Goal: Task Accomplishment & Management: Complete application form

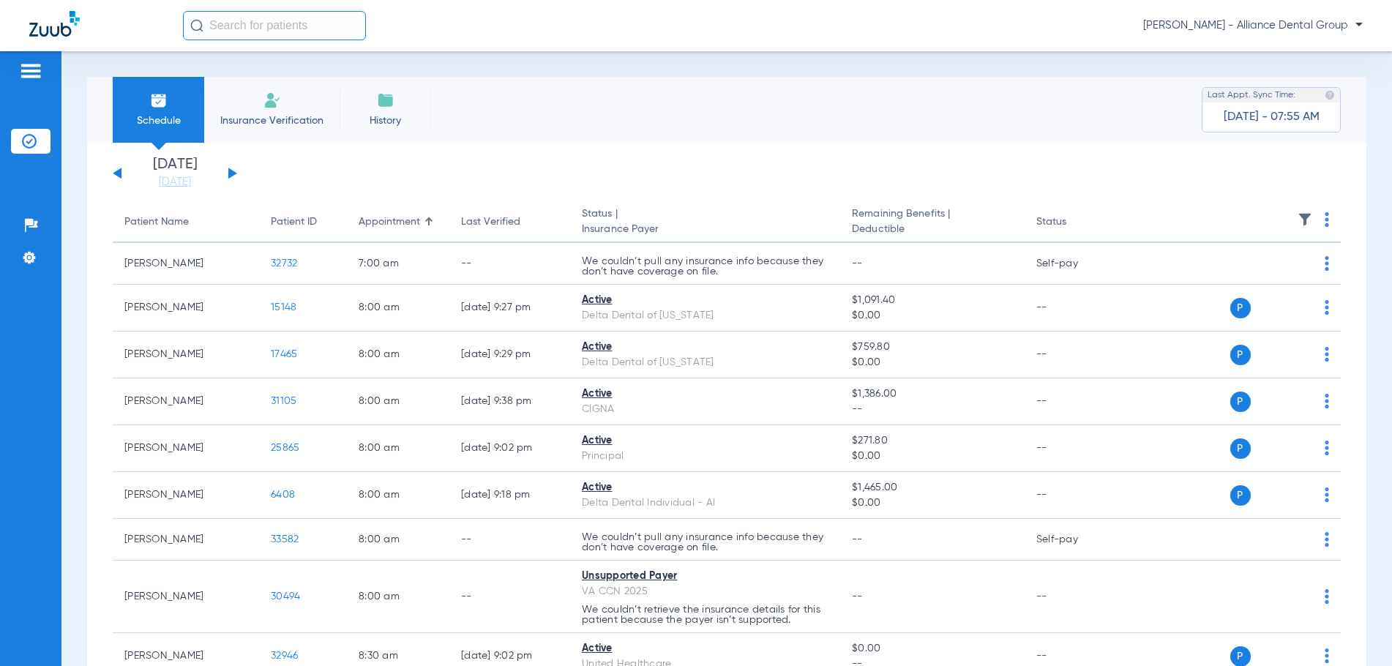
click at [288, 119] on span "Insurance Verification" at bounding box center [271, 120] width 113 height 15
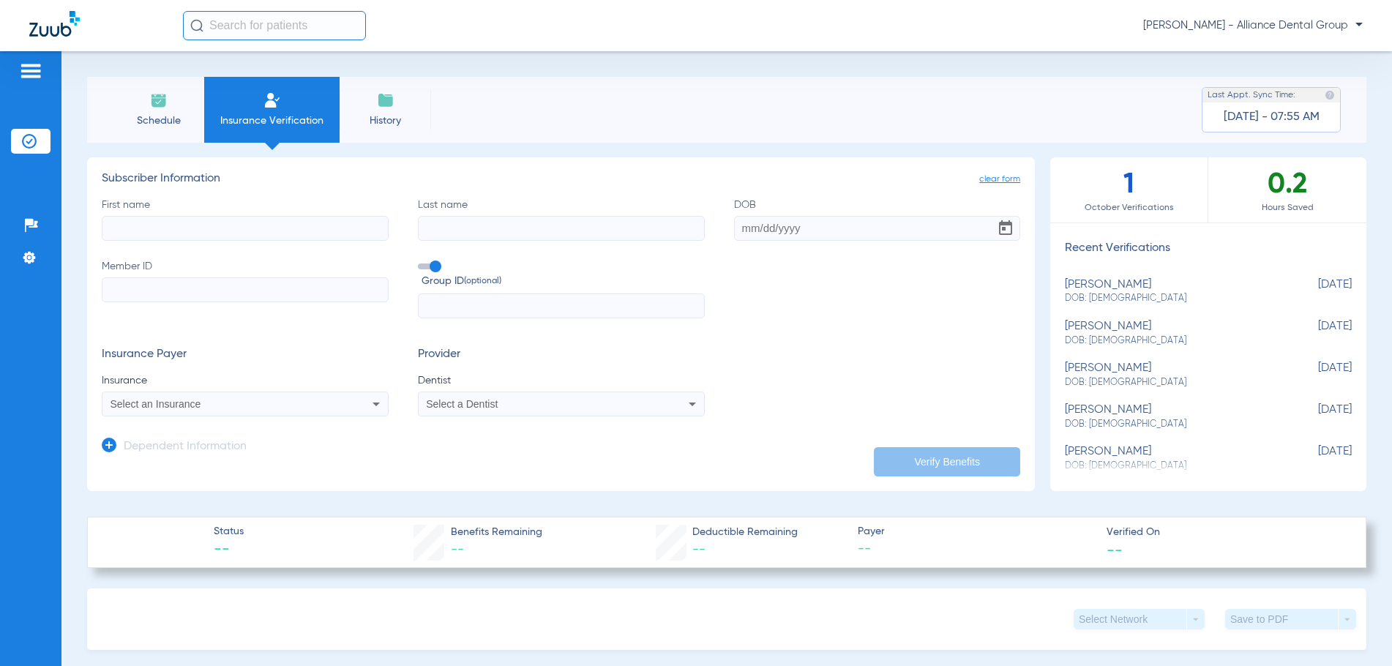
click at [119, 222] on input "First name" at bounding box center [245, 228] width 287 height 25
type input "[PERSON_NAME]"
click at [742, 228] on input "DOB Required" at bounding box center [877, 228] width 287 height 25
type input "[DATE]"
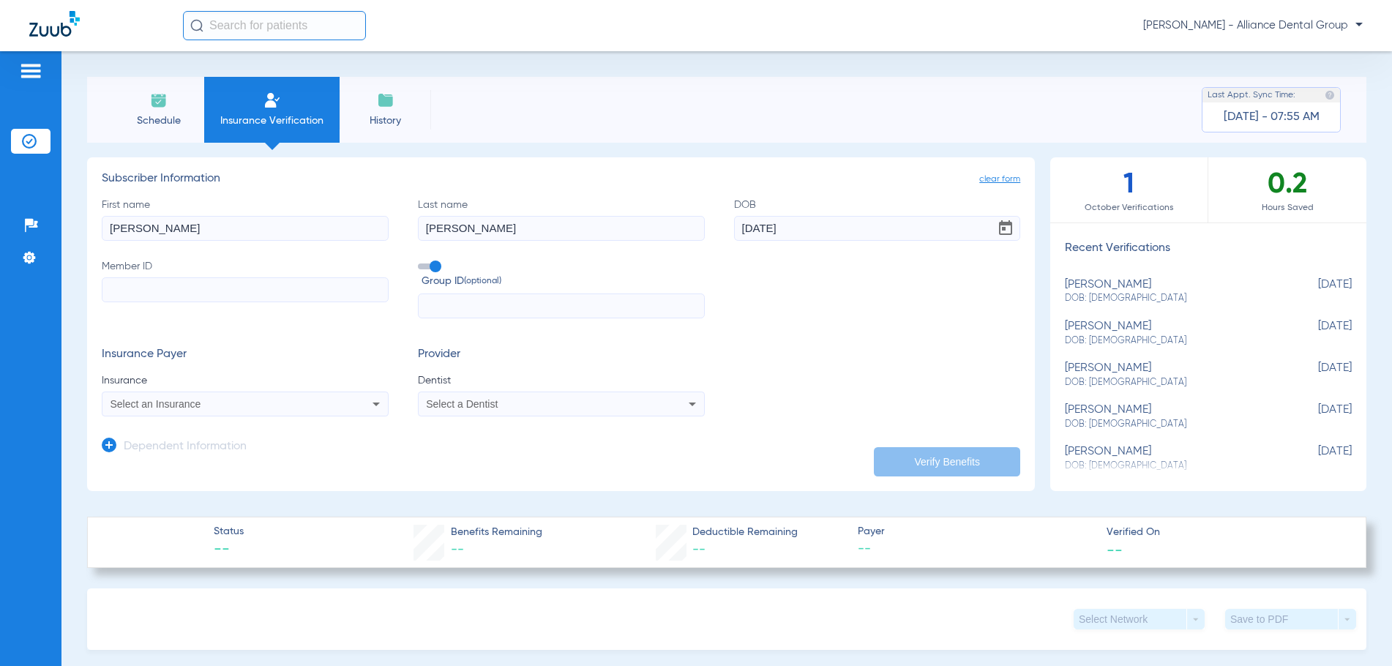
click at [116, 294] on input "Member ID" at bounding box center [245, 289] width 287 height 25
click at [117, 295] on input "Member ID Required" at bounding box center [245, 289] width 287 height 25
paste input "08080939618"
type input "08080939618"
click at [185, 405] on span "Select an Insurance" at bounding box center [156, 404] width 91 height 12
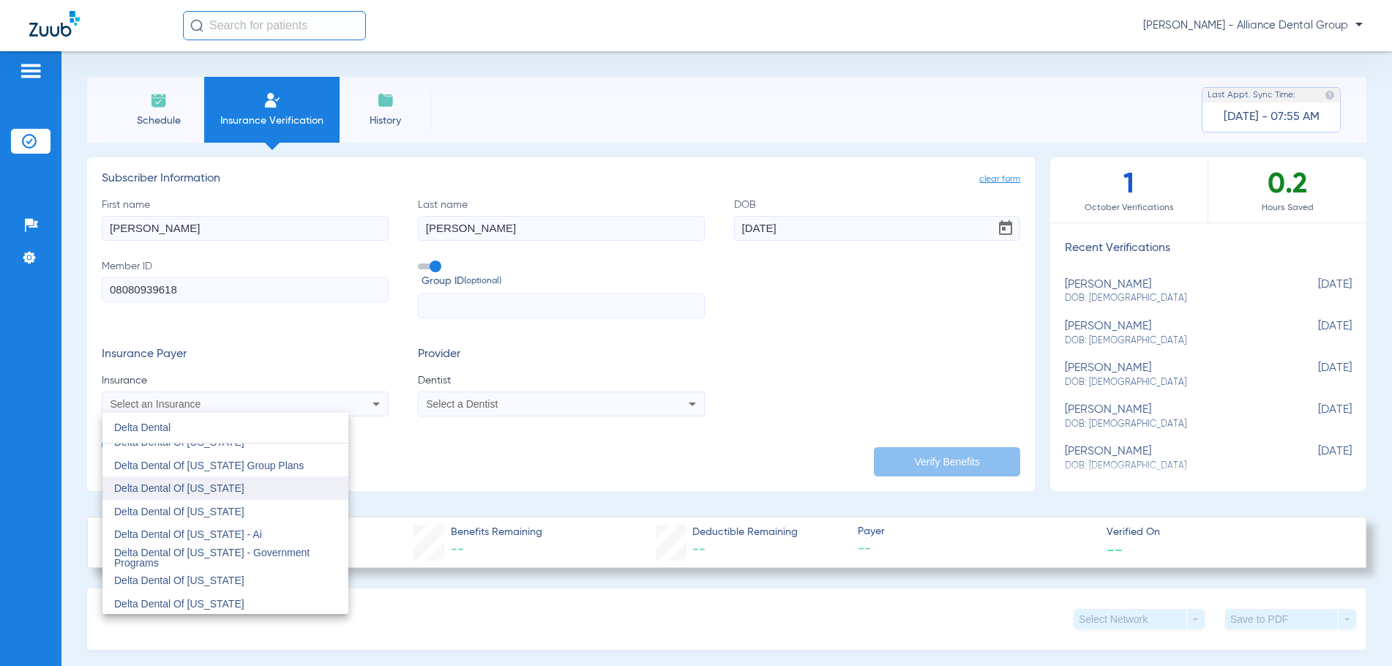
scroll to position [585, 0]
type input "Delta Dental"
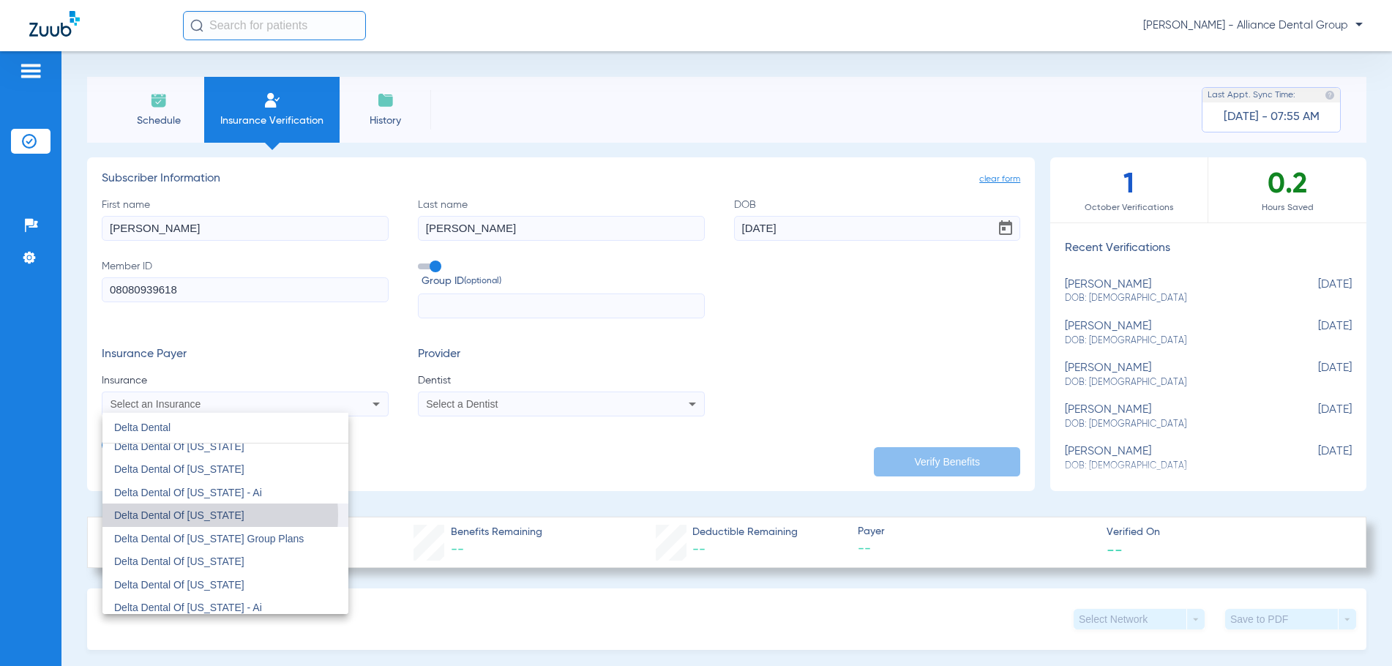
click at [198, 515] on span "Delta Dental Of [US_STATE]" at bounding box center [179, 515] width 130 height 12
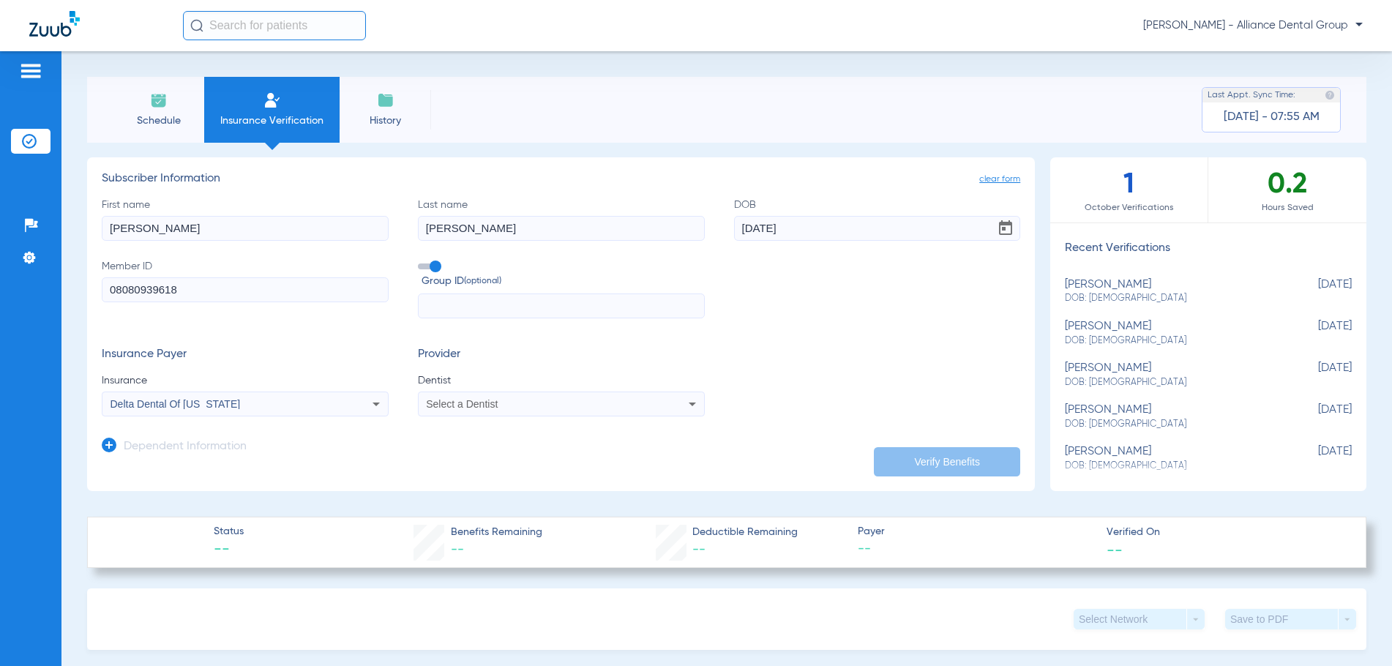
click at [501, 409] on div "Select a Dentist" at bounding box center [534, 404] width 216 height 10
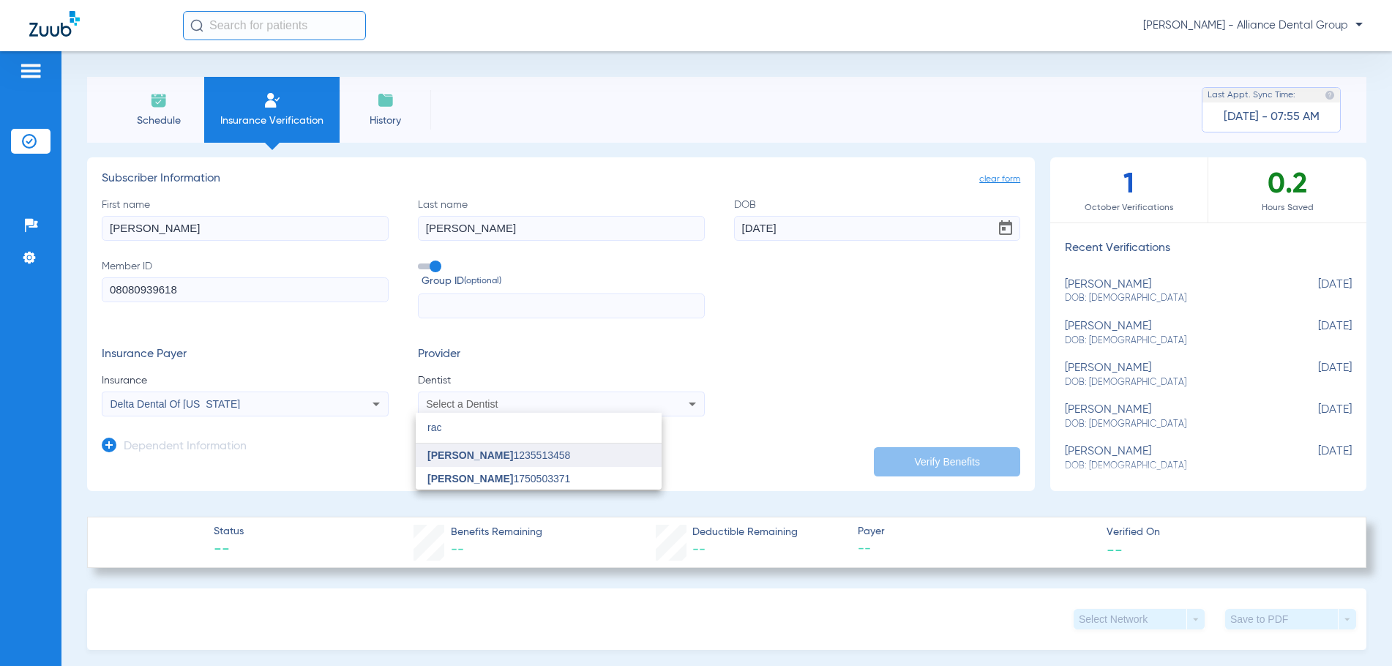
type input "rac"
click at [463, 461] on span "[PERSON_NAME]" at bounding box center [470, 455] width 86 height 12
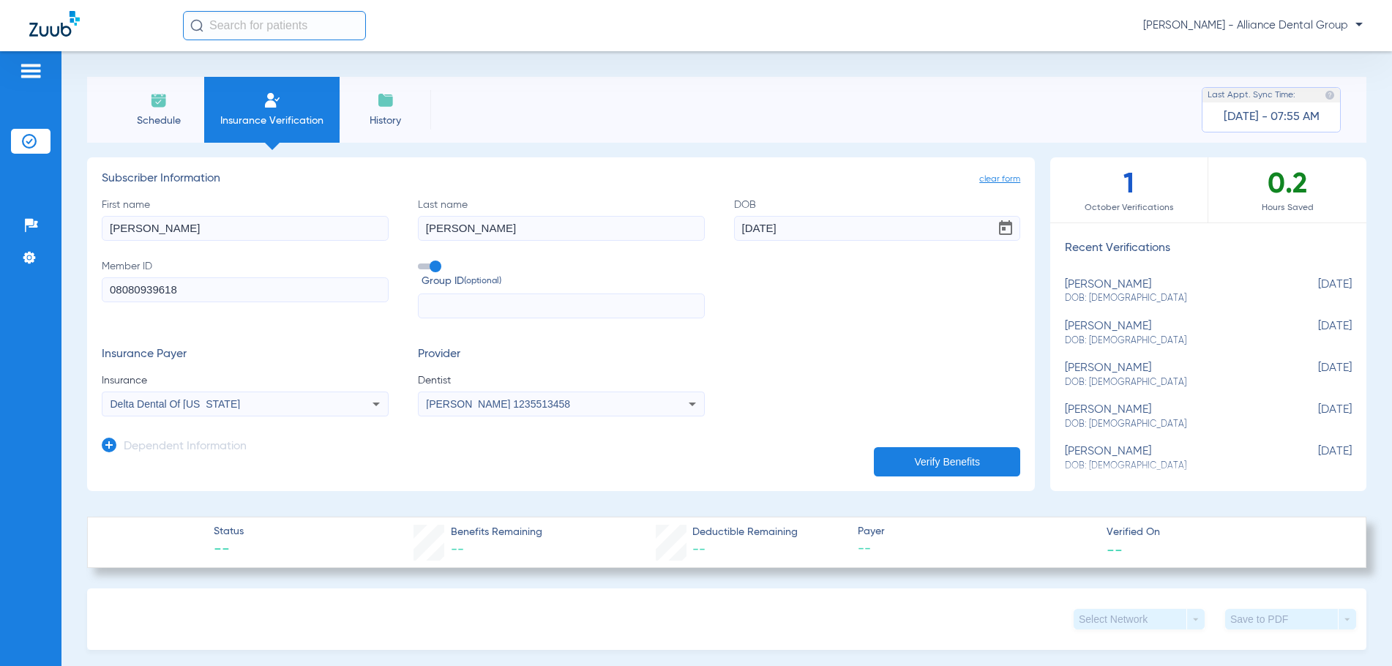
click at [943, 460] on button "Verify Benefits" at bounding box center [947, 461] width 146 height 29
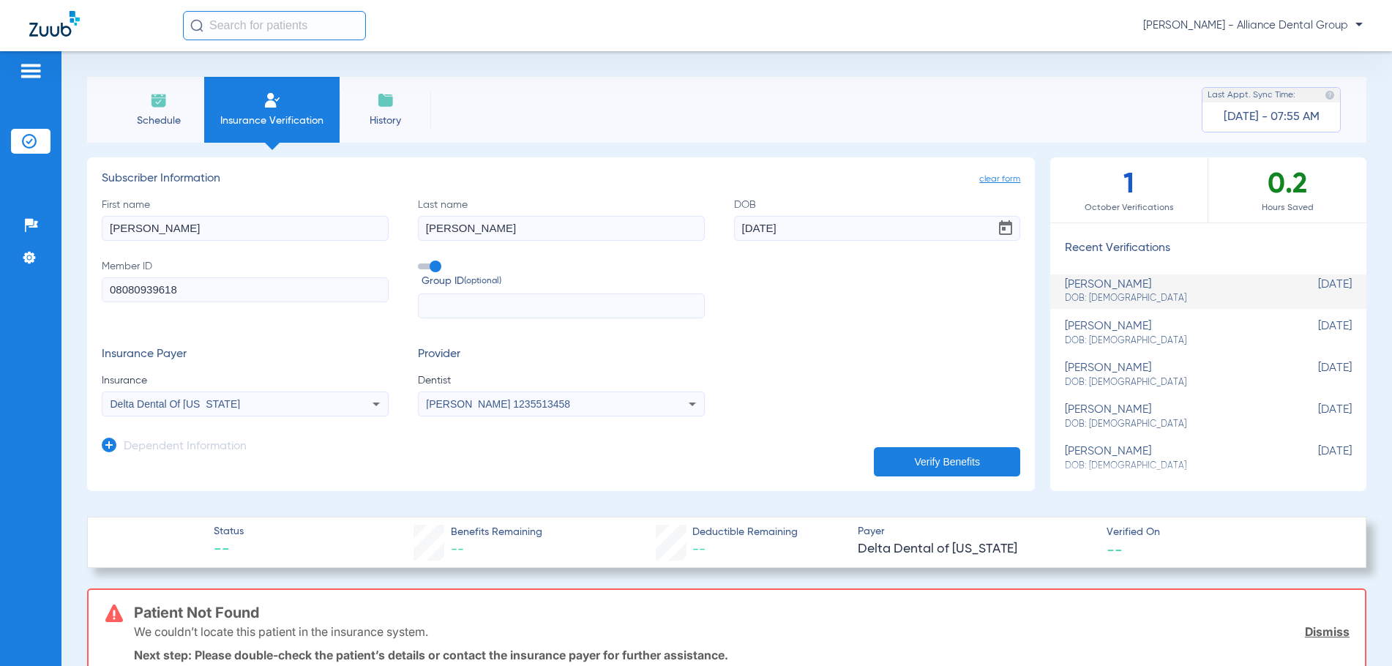
click at [944, 460] on button "Verify Benefits" at bounding box center [947, 461] width 146 height 29
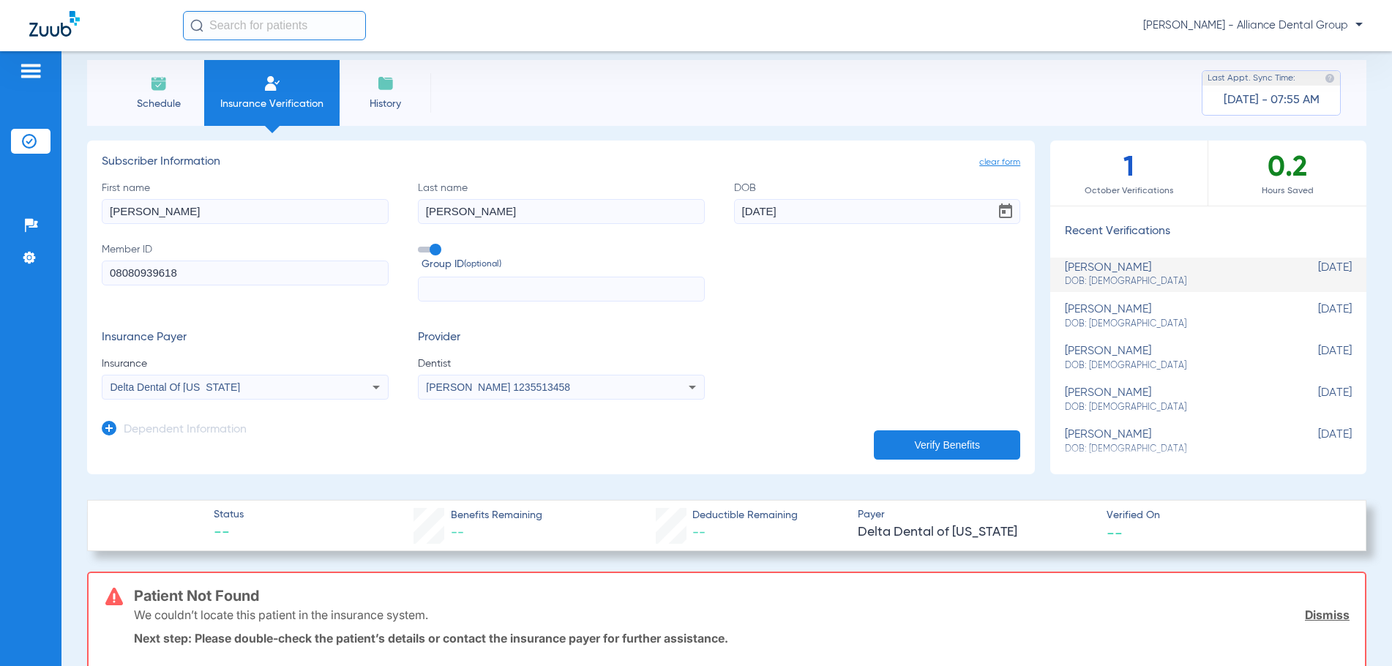
scroll to position [0, 0]
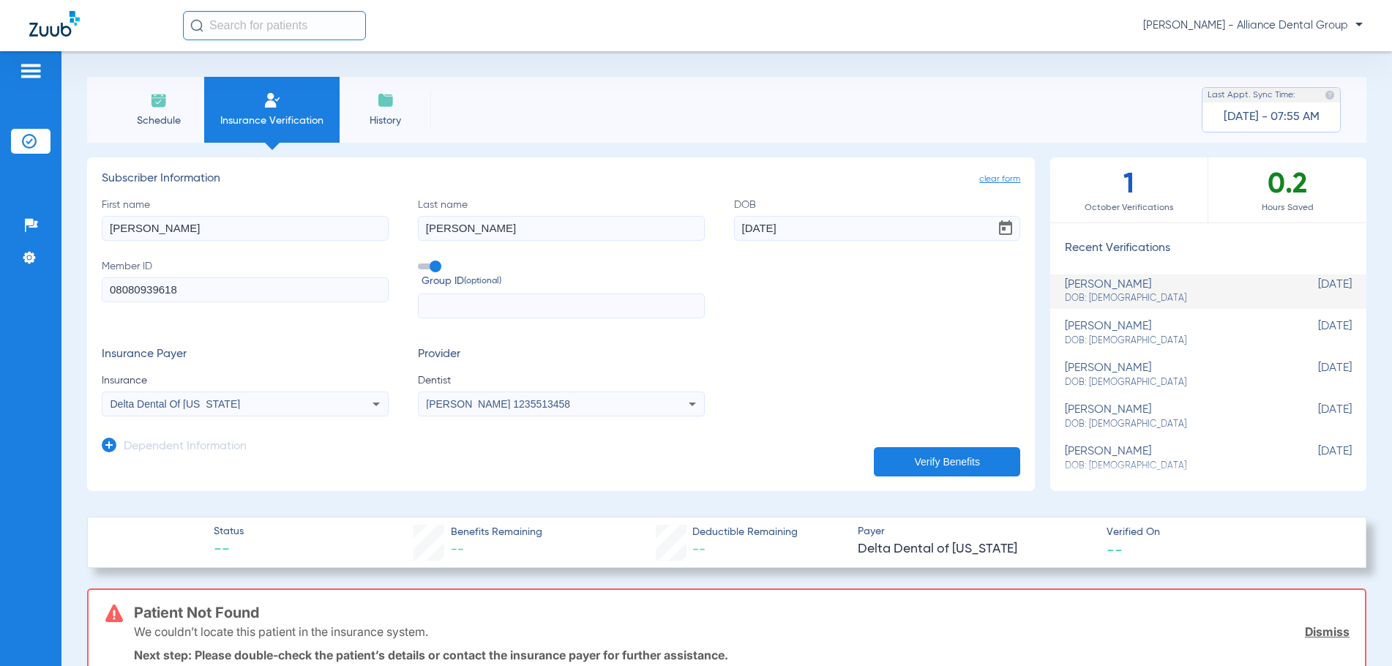
drag, startPoint x: 140, startPoint y: 124, endPoint x: 149, endPoint y: 119, distance: 10.2
click at [142, 123] on span "Schedule" at bounding box center [159, 120] width 70 height 15
click at [149, 119] on span "Schedule" at bounding box center [159, 120] width 70 height 15
